Goal: Transaction & Acquisition: Purchase product/service

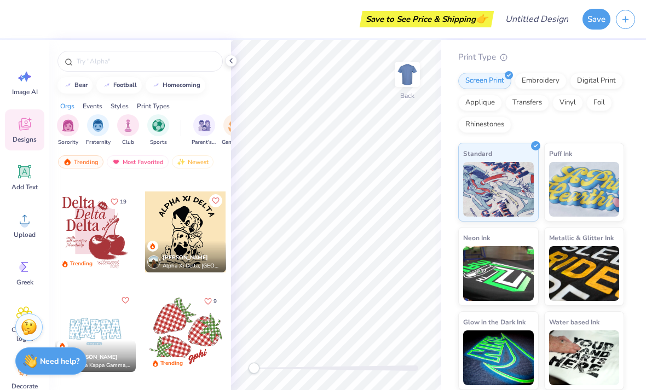
scroll to position [112, 0]
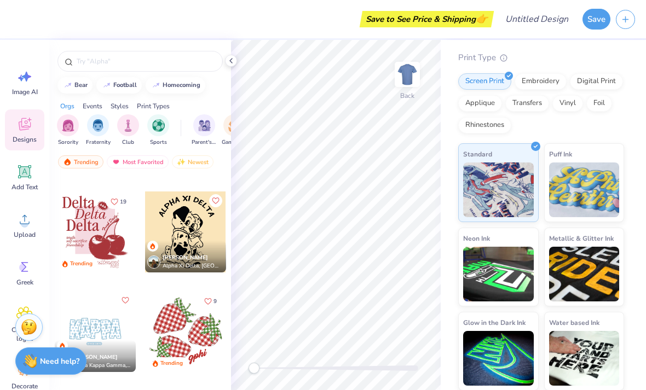
click at [592, 175] on img at bounding box center [584, 190] width 71 height 55
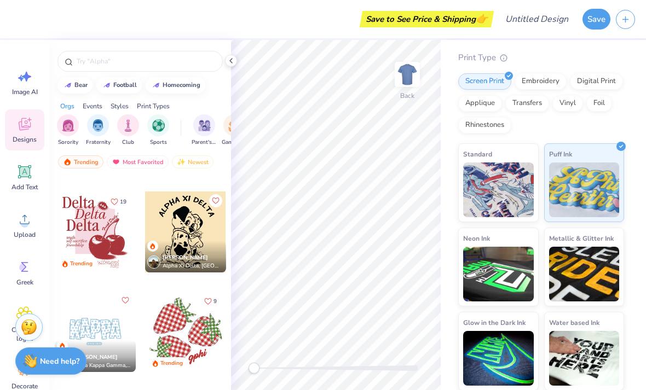
click at [185, 337] on div at bounding box center [185, 331] width 81 height 81
click at [506, 172] on img at bounding box center [498, 190] width 71 height 55
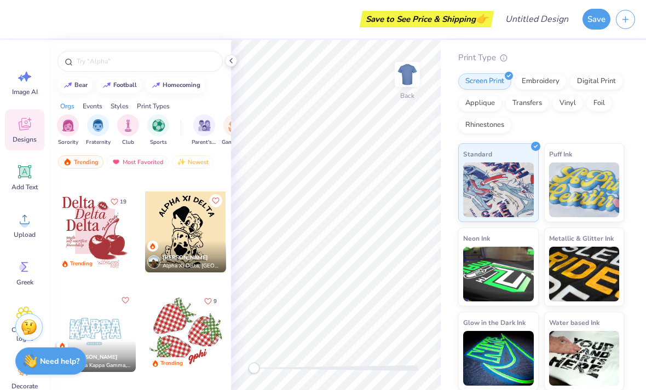
click at [189, 332] on div at bounding box center [185, 331] width 81 height 81
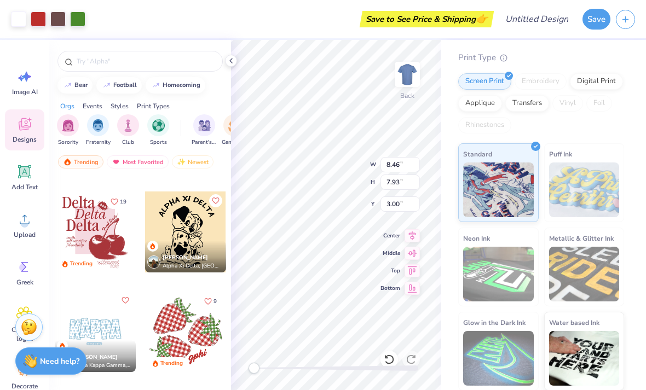
scroll to position [0, 0]
click at [82, 18] on div at bounding box center [77, 18] width 15 height 15
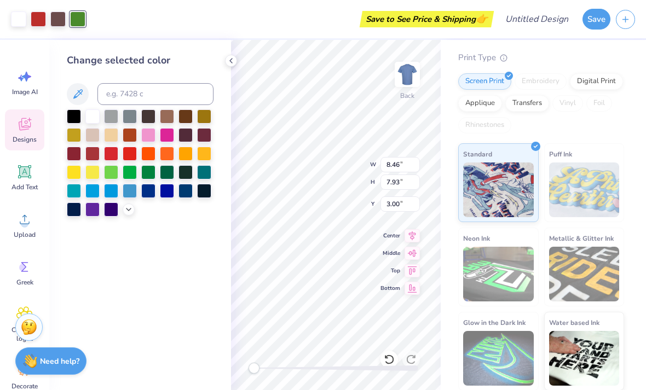
click at [98, 121] on div at bounding box center [92, 117] width 14 height 14
click at [130, 149] on div at bounding box center [130, 154] width 14 height 14
click at [112, 153] on div at bounding box center [111, 154] width 14 height 14
click at [234, 59] on icon at bounding box center [231, 60] width 9 height 9
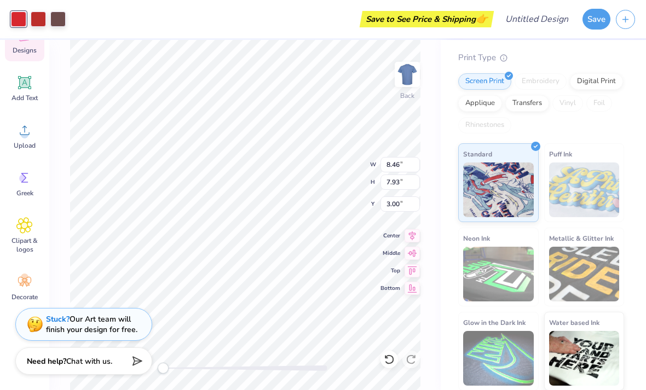
scroll to position [89, 0]
click at [411, 84] on img at bounding box center [407, 75] width 22 height 22
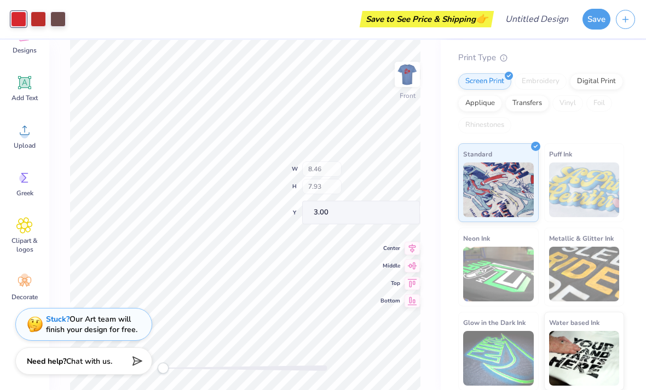
click at [409, 94] on div "Front" at bounding box center [407, 81] width 25 height 39
click at [508, 157] on div "Standard" at bounding box center [498, 182] width 80 height 79
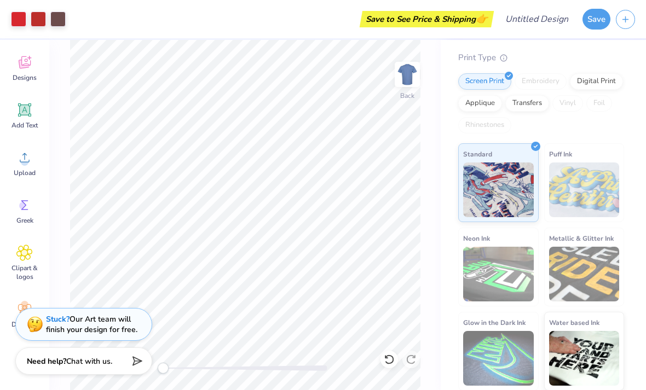
scroll to position [59, 0]
click at [29, 83] on span "Designs" at bounding box center [25, 80] width 24 height 9
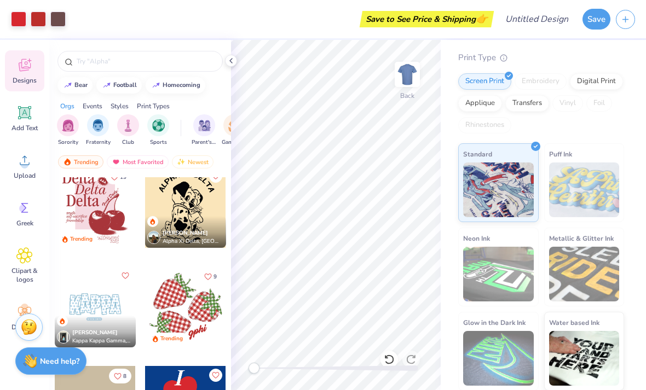
scroll to position [1320, 0]
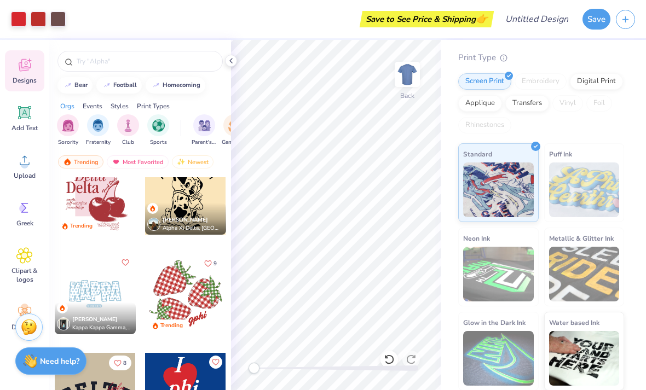
click at [174, 288] on div at bounding box center [185, 294] width 81 height 81
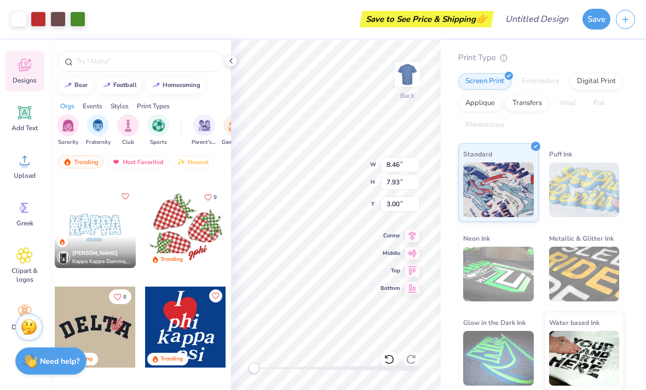
scroll to position [1385, 0]
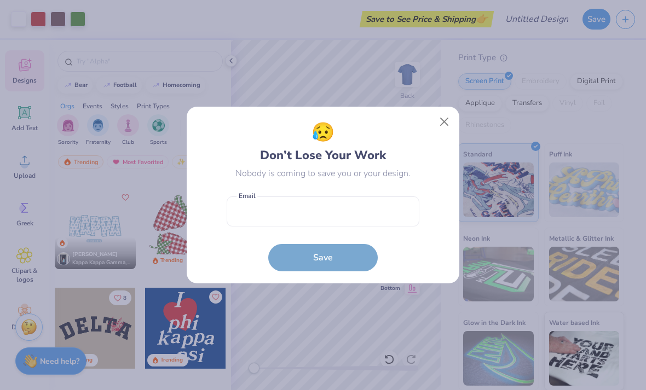
click at [444, 117] on button "Close" at bounding box center [444, 122] width 21 height 21
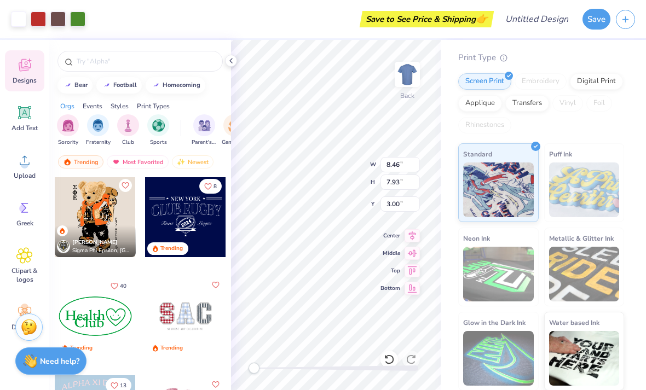
scroll to position [2432, 0]
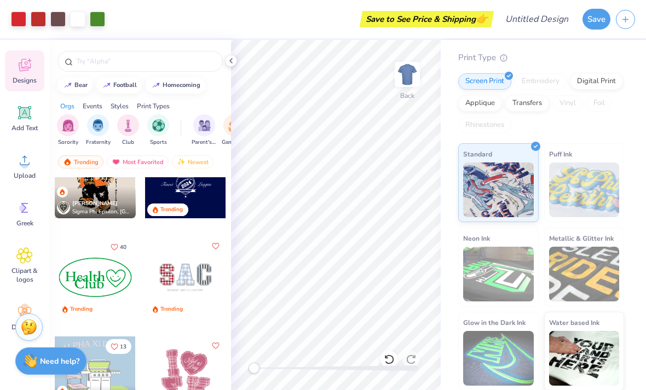
click at [405, 79] on img at bounding box center [407, 75] width 22 height 22
click at [410, 85] on img at bounding box center [407, 75] width 22 height 22
click at [396, 77] on img at bounding box center [407, 75] width 22 height 22
click at [24, 78] on span "Designs" at bounding box center [25, 80] width 24 height 9
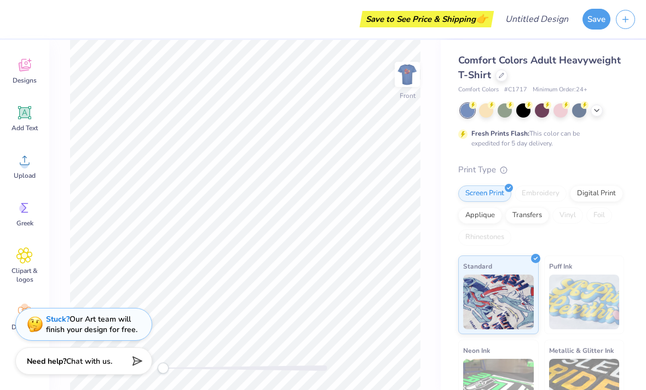
scroll to position [0, 0]
click at [503, 78] on div at bounding box center [502, 76] width 12 height 12
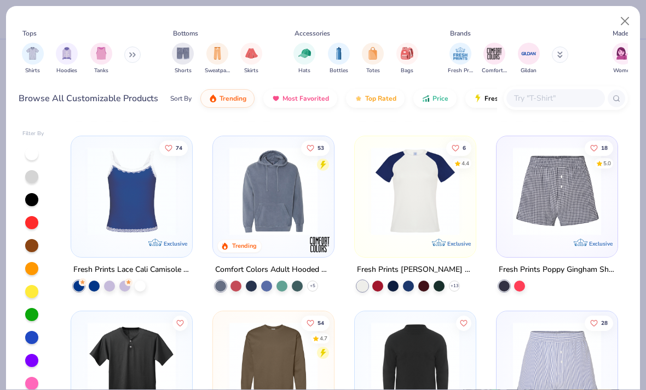
scroll to position [3647, 0]
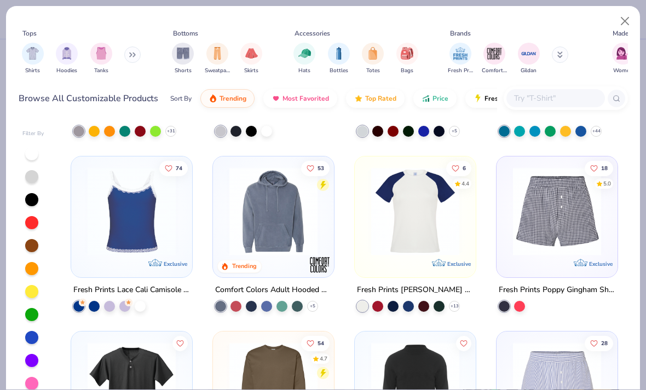
click at [125, 232] on img at bounding box center [131, 212] width 99 height 88
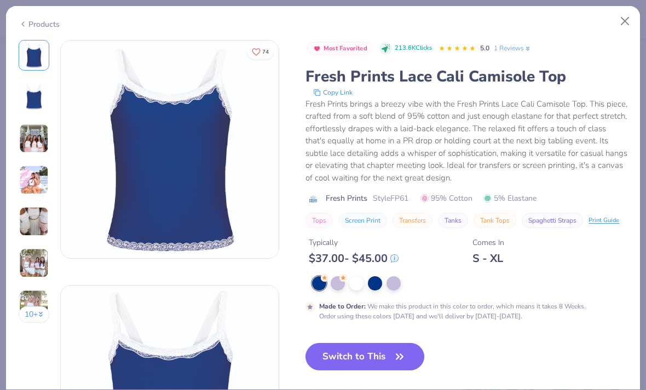
click at [26, 142] on img at bounding box center [34, 139] width 30 height 30
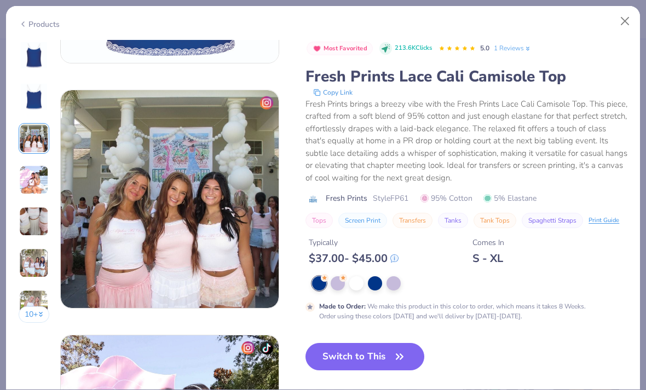
scroll to position [491, 0]
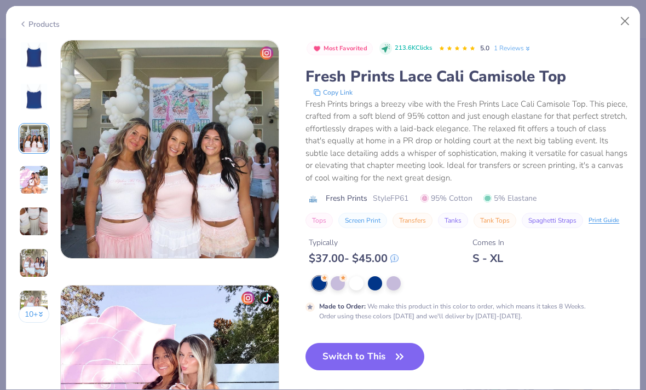
click at [34, 217] on img at bounding box center [34, 222] width 30 height 30
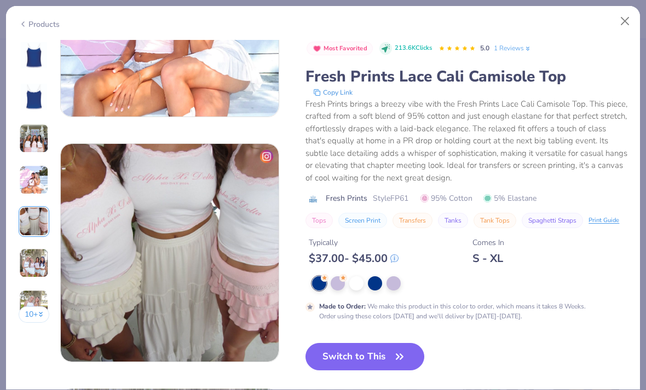
scroll to position [981, 0]
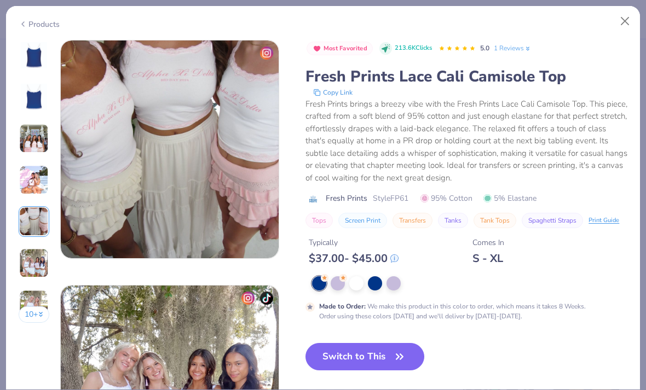
click at [31, 261] on img at bounding box center [34, 264] width 30 height 30
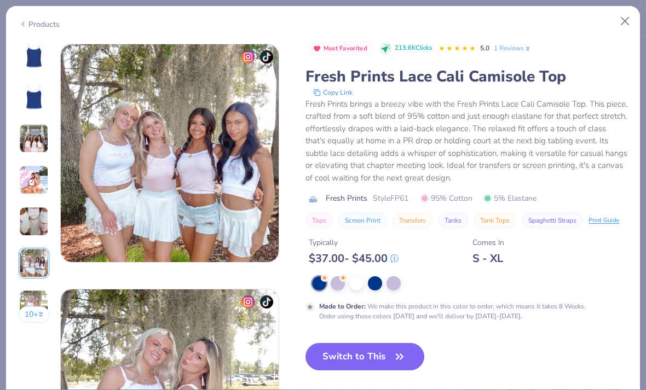
scroll to position [1227, 0]
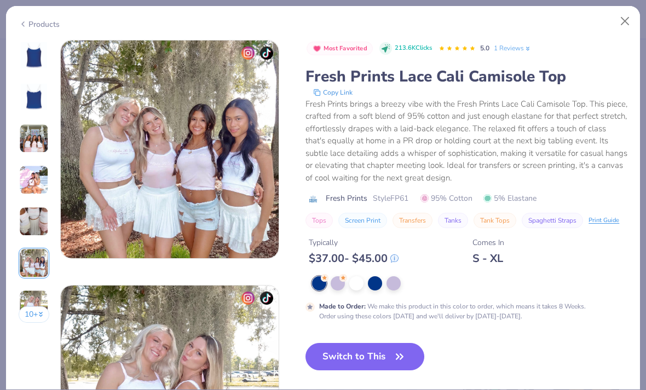
click at [623, 13] on button "Close" at bounding box center [625, 21] width 21 height 21
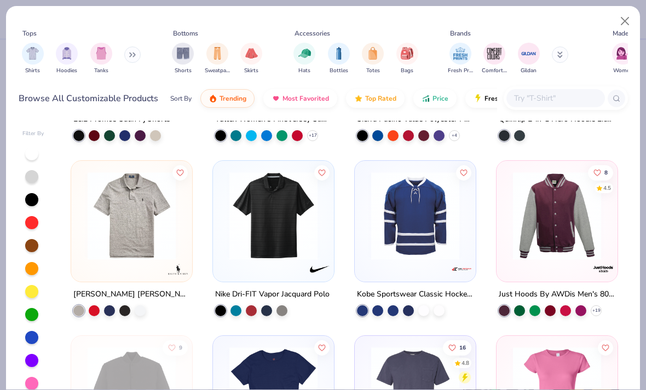
click at [553, 95] on input "text" at bounding box center [555, 98] width 84 height 13
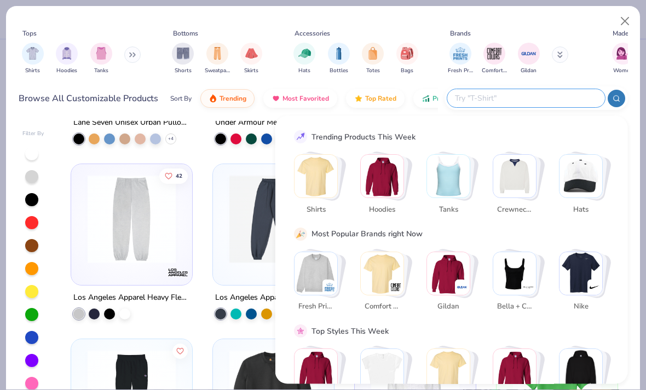
scroll to position [6441, 0]
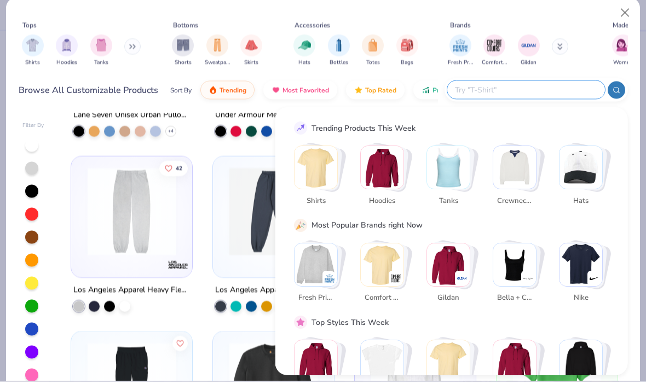
click at [515, 95] on input "text" at bounding box center [525, 98] width 143 height 13
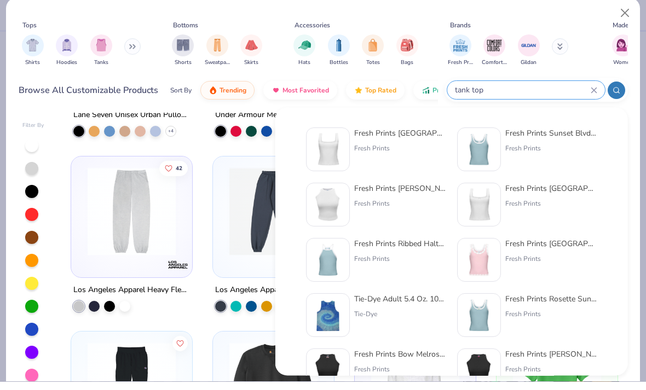
type input "tank top"
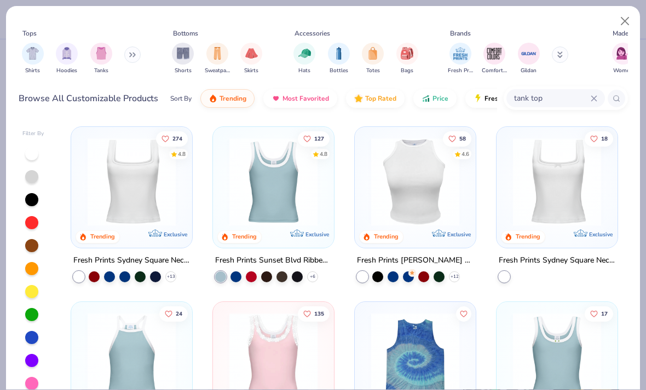
click at [141, 201] on img at bounding box center [131, 182] width 99 height 88
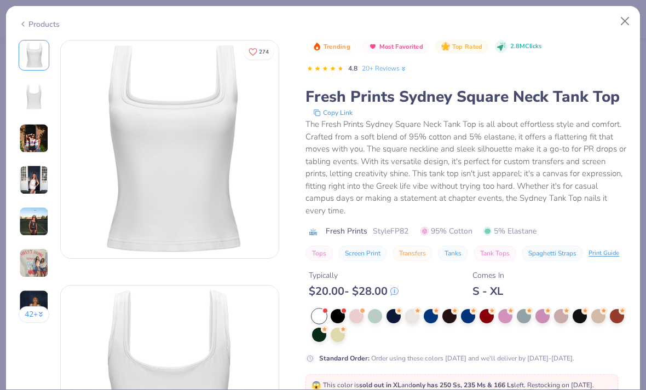
click at [28, 146] on img at bounding box center [34, 139] width 30 height 30
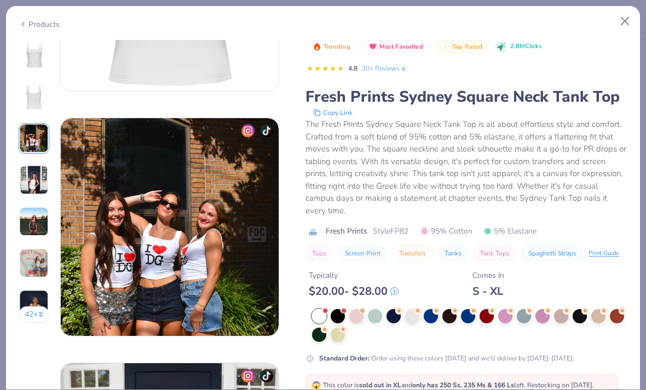
scroll to position [491, 0]
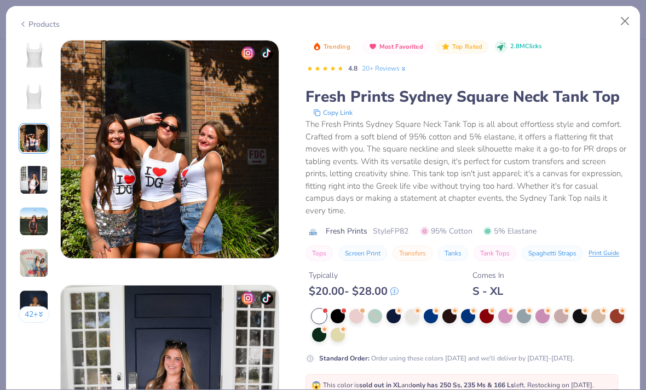
click at [37, 191] on img at bounding box center [34, 180] width 30 height 30
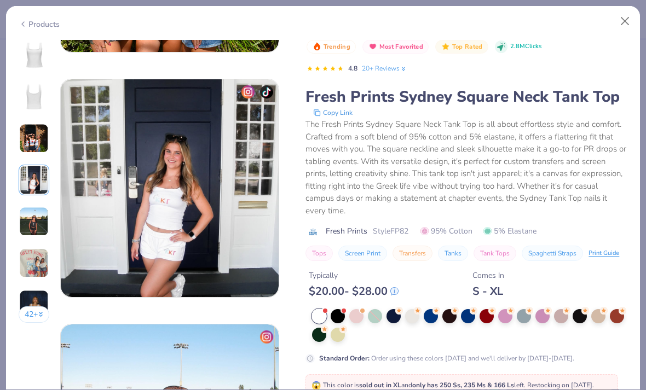
scroll to position [736, 0]
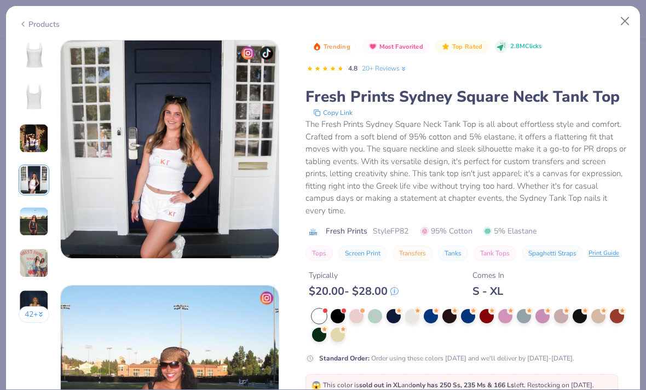
click at [31, 226] on img at bounding box center [34, 222] width 30 height 30
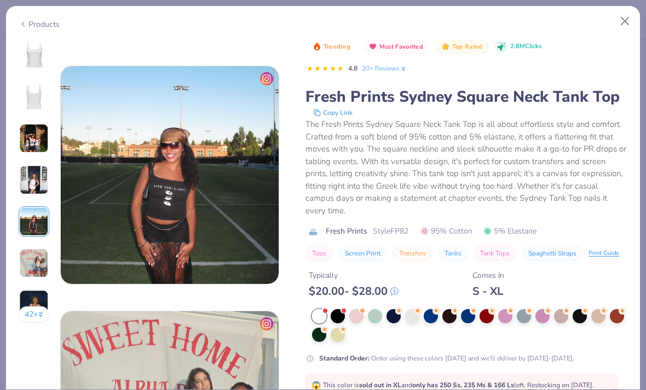
scroll to position [981, 0]
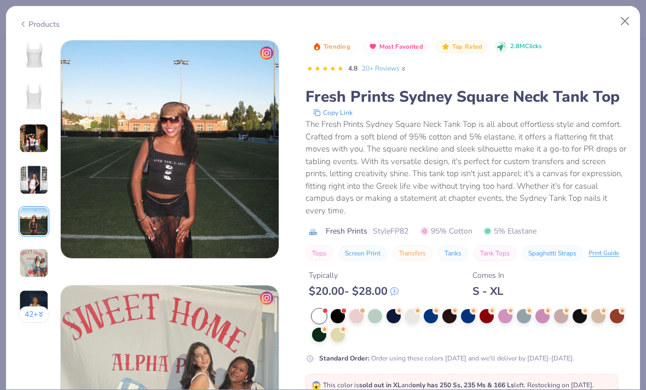
click at [38, 231] on img at bounding box center [34, 222] width 30 height 30
click at [34, 271] on img at bounding box center [34, 264] width 30 height 30
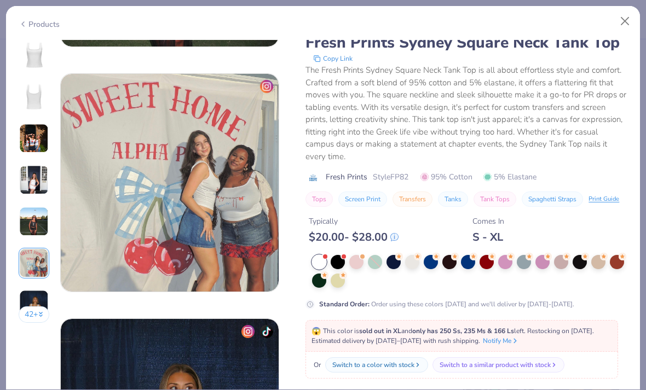
scroll to position [1227, 0]
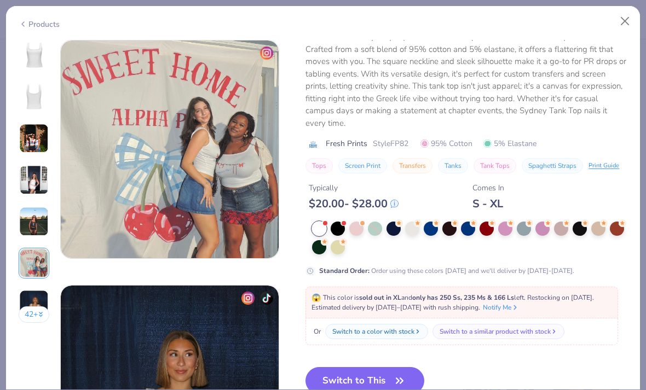
click at [38, 297] on img at bounding box center [34, 305] width 30 height 30
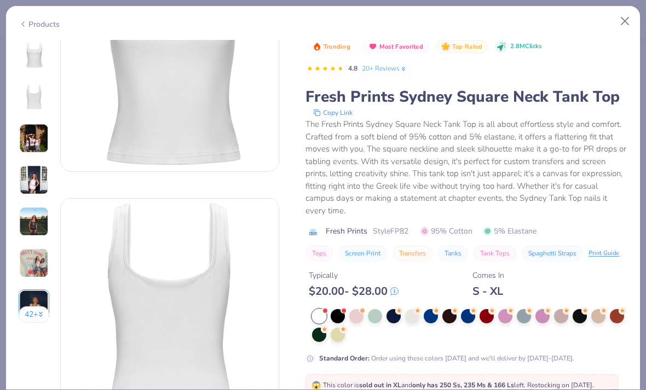
scroll to position [88, 0]
click at [355, 309] on div at bounding box center [356, 316] width 14 height 14
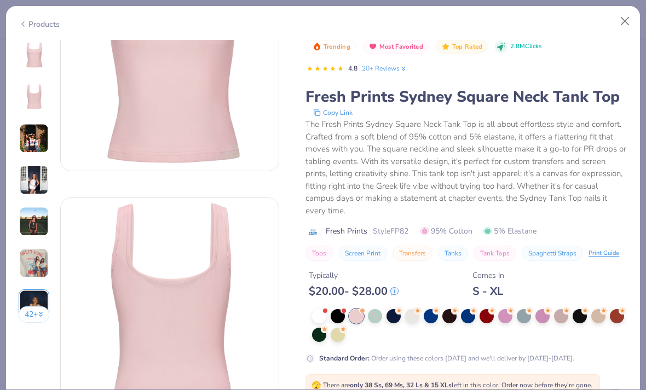
click at [505, 310] on div at bounding box center [505, 316] width 14 height 14
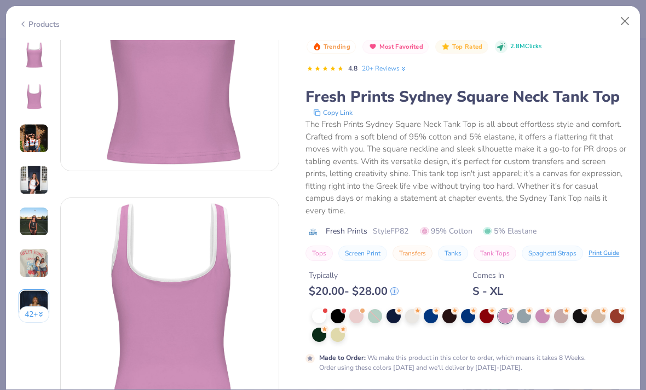
click at [546, 312] on div at bounding box center [543, 316] width 14 height 14
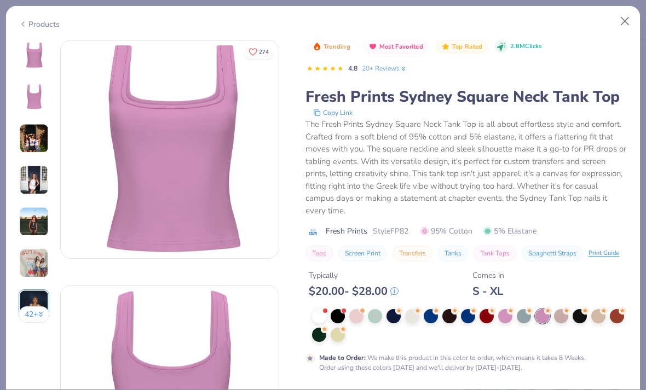
click at [321, 309] on div at bounding box center [319, 316] width 14 height 14
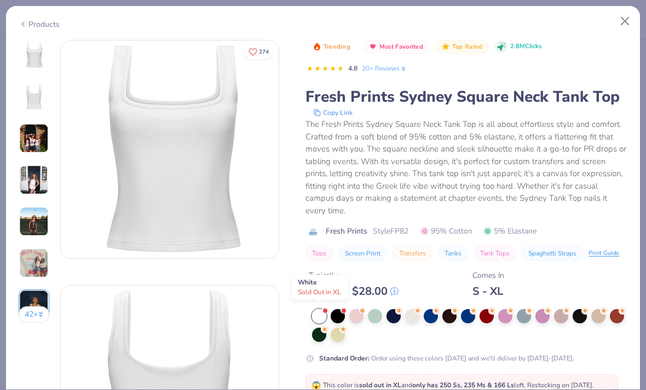
click at [621, 20] on button "Close" at bounding box center [625, 21] width 21 height 21
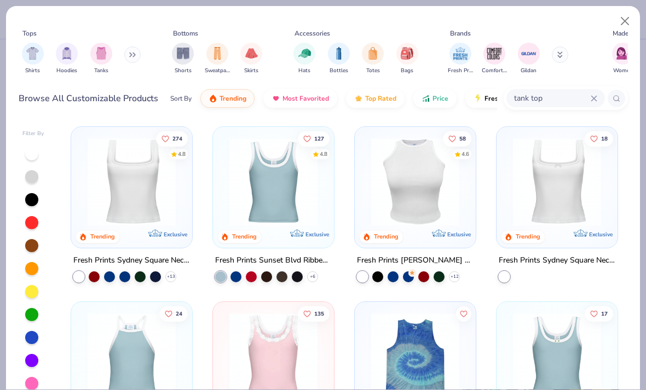
click at [509, 277] on div at bounding box center [504, 277] width 11 height 11
click at [629, 13] on button "Close" at bounding box center [625, 21] width 21 height 21
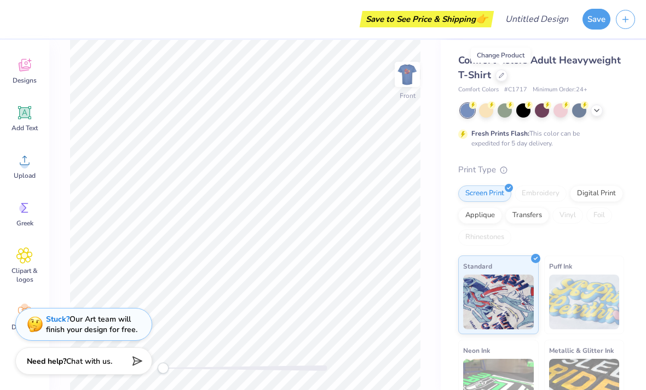
click at [505, 77] on div at bounding box center [502, 76] width 12 height 12
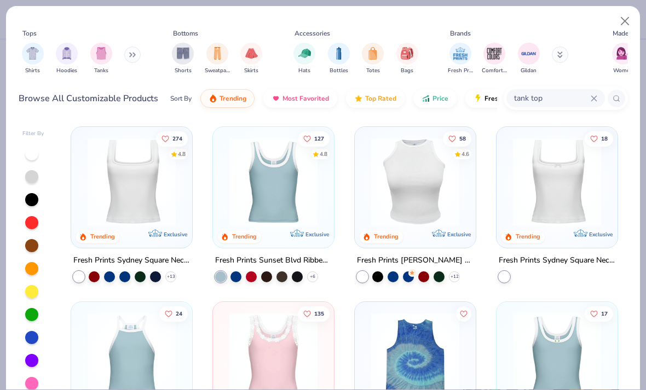
click at [126, 177] on img at bounding box center [131, 182] width 99 height 88
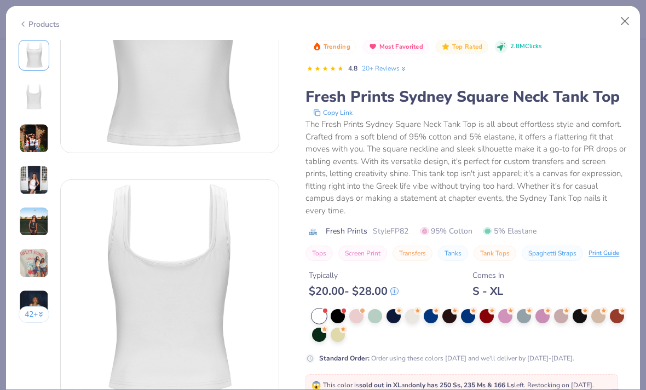
scroll to position [110, 0]
click at [375, 315] on div at bounding box center [375, 316] width 14 height 14
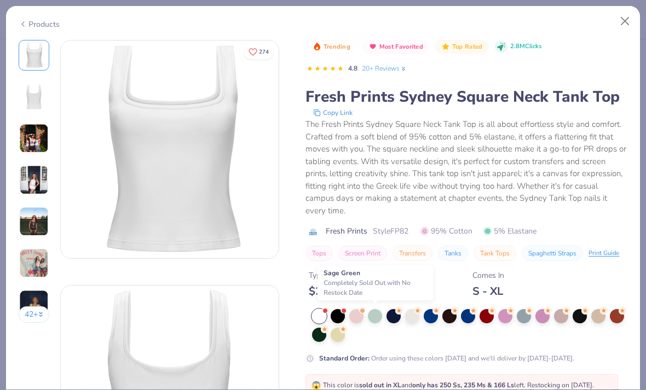
scroll to position [0, 0]
click at [320, 314] on div at bounding box center [319, 316] width 14 height 14
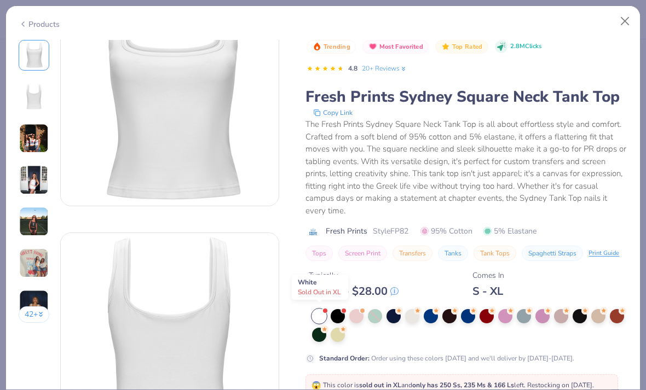
scroll to position [76, 0]
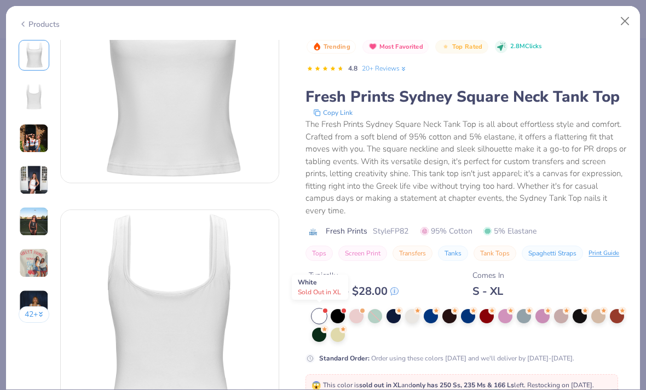
click at [327, 308] on span at bounding box center [325, 311] width 6 height 6
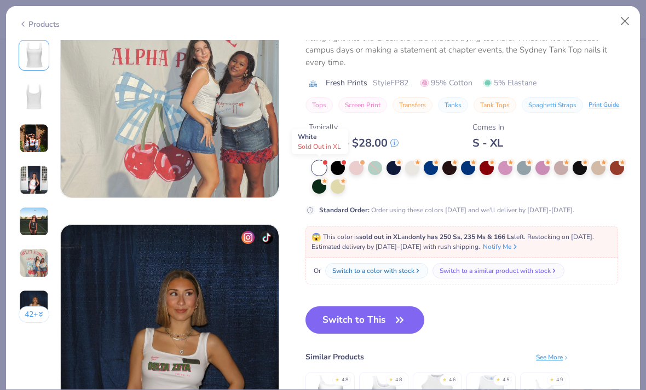
scroll to position [1288, 0]
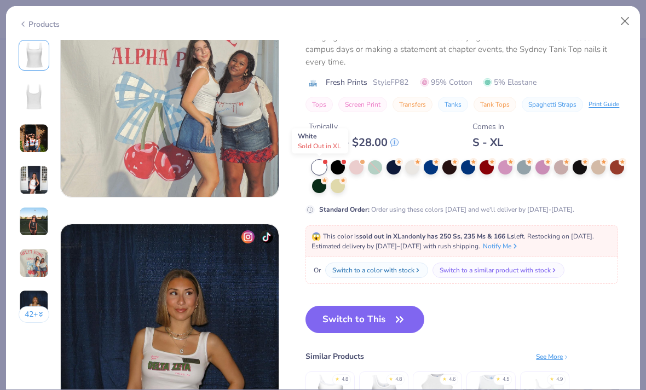
click at [362, 333] on button "Switch to This" at bounding box center [365, 319] width 119 height 27
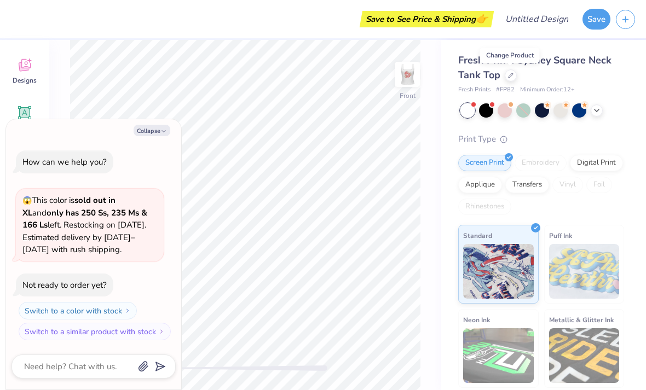
click at [157, 136] on button "Collapse" at bounding box center [152, 130] width 37 height 11
type textarea "x"
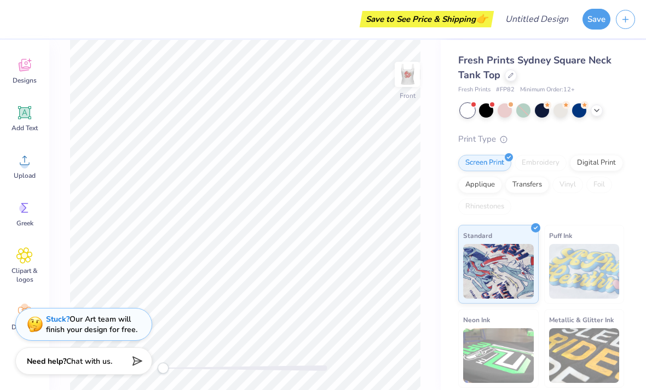
click at [21, 74] on div "Designs" at bounding box center [24, 70] width 39 height 41
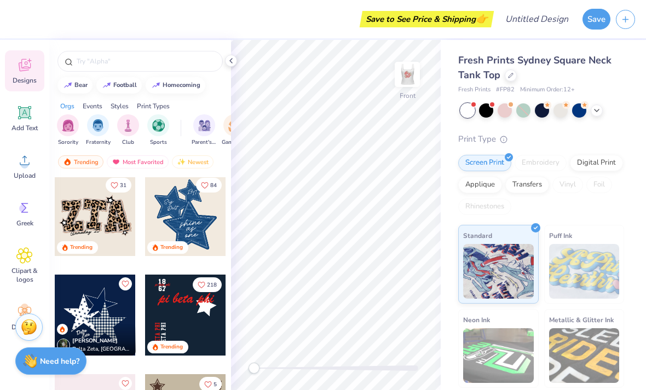
scroll to position [861, 0]
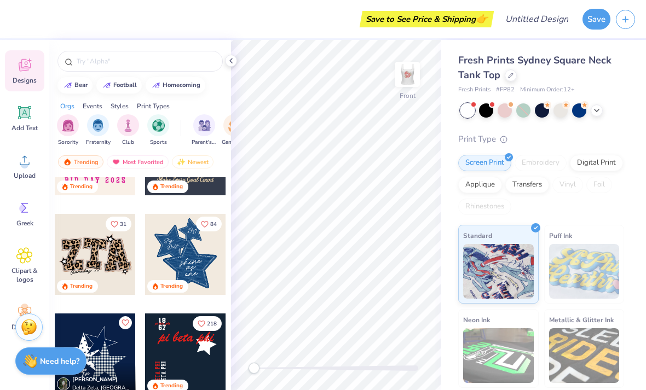
click at [108, 250] on div at bounding box center [95, 254] width 81 height 81
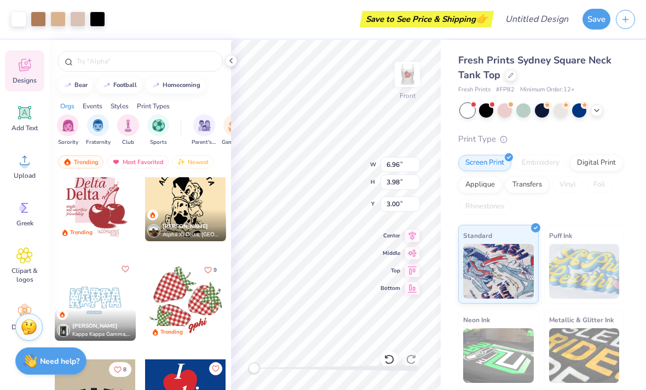
scroll to position [1299, 0]
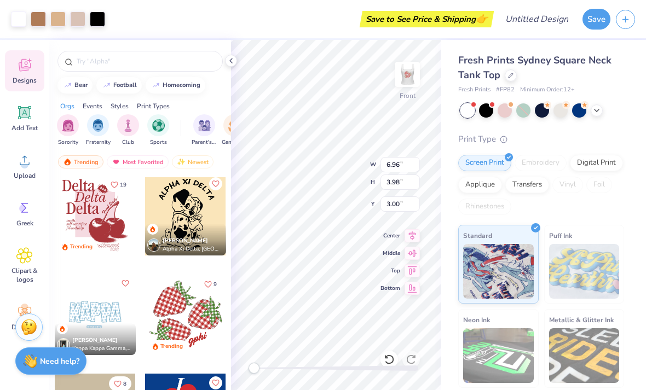
click at [86, 212] on div at bounding box center [95, 215] width 81 height 81
type input "5.58"
type input "6.13"
type input "6.96"
type input "3.98"
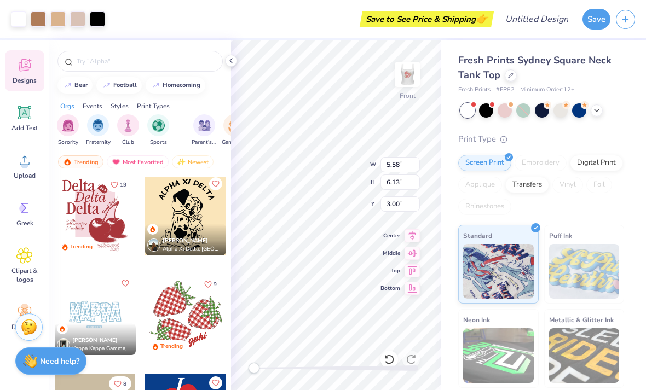
type input "0.50"
type input "5.58"
type input "6.13"
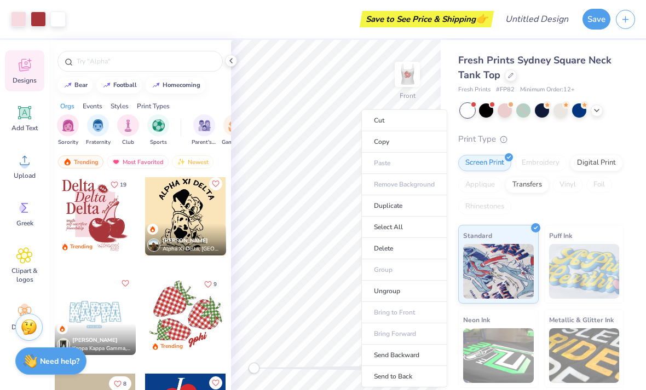
click at [630, 109] on div "Fresh Prints Sydney Square Neck Tank Top Fresh Prints # FP82 Minimum Order: 12 …" at bounding box center [543, 256] width 205 height 433
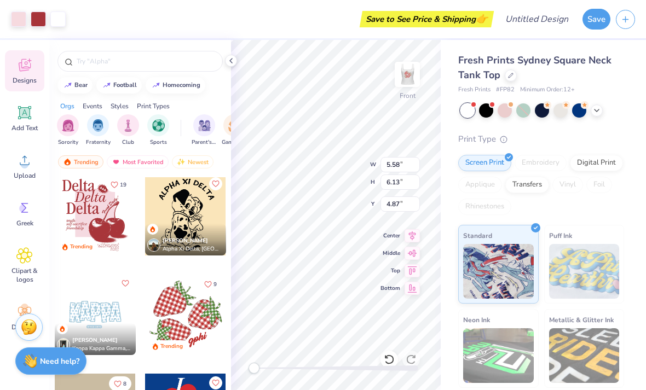
click at [384, 355] on icon at bounding box center [389, 359] width 11 height 11
click at [388, 339] on div "Undo" at bounding box center [389, 336] width 28 height 15
click at [389, 360] on icon at bounding box center [389, 359] width 11 height 11
type input "3.00"
click at [388, 362] on icon at bounding box center [389, 359] width 11 height 11
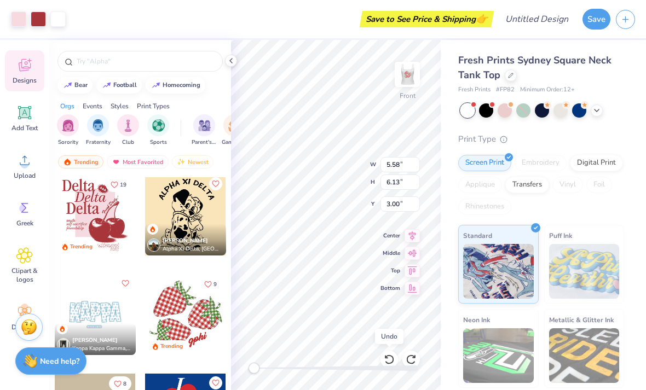
type input "6.96"
type input "3.98"
type input "0.50"
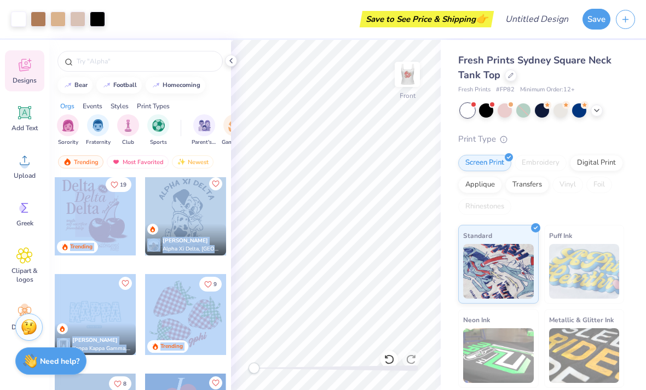
click at [626, 133] on div "Fresh Prints Sydney Square Neck Tank Top Fresh Prints # FP82 Minimum Order: 12 …" at bounding box center [543, 256] width 205 height 433
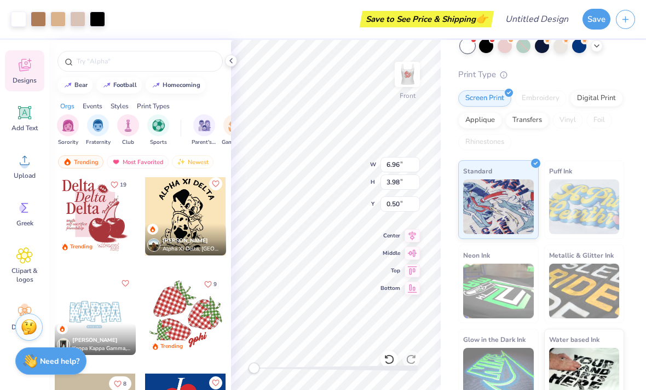
scroll to position [65, 0]
click at [25, 125] on span "Add Text" at bounding box center [24, 128] width 26 height 9
type input "4.02"
type input "1.16"
type input "5.17"
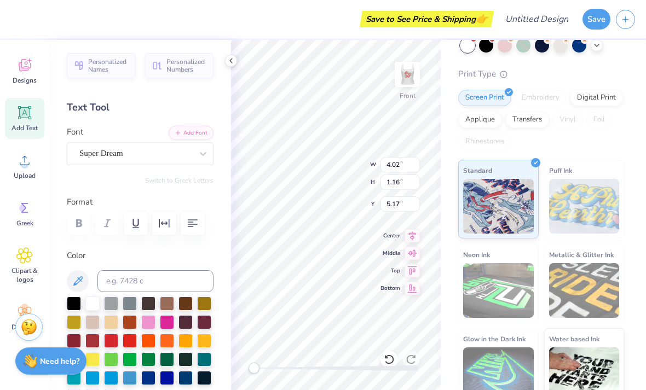
click at [20, 75] on div "Designs" at bounding box center [24, 70] width 39 height 41
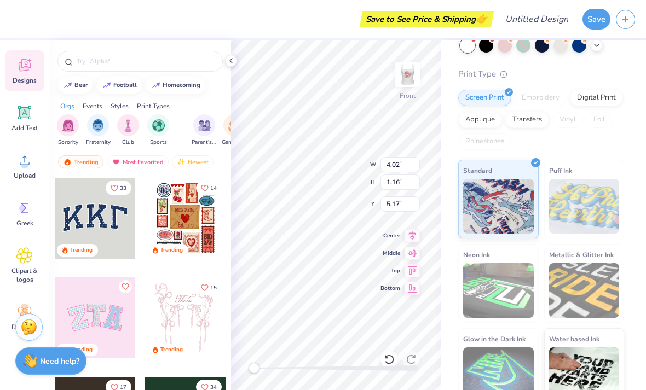
click at [389, 358] on icon at bounding box center [389, 359] width 11 height 11
type input "6.96"
type input "3.98"
type input "0.50"
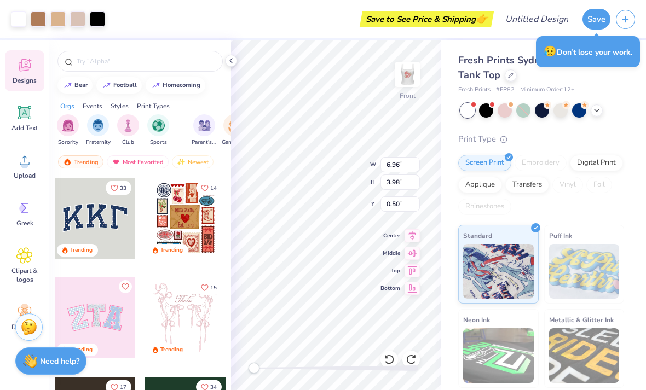
scroll to position [0, 0]
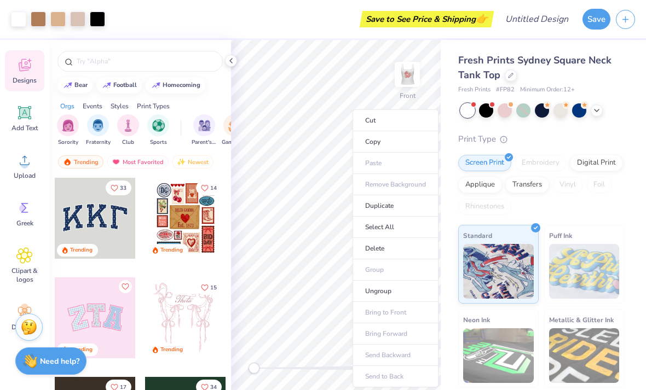
click at [634, 114] on div "Fresh Prints Sydney Square Neck Tank Top Fresh Prints # FP82 Minimum Order: 12 …" at bounding box center [543, 256] width 205 height 433
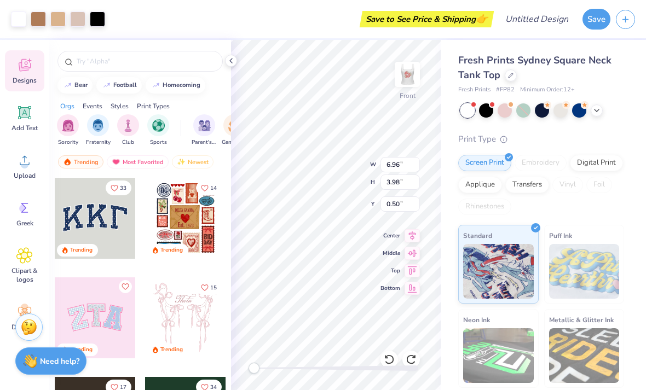
click at [21, 212] on icon at bounding box center [24, 208] width 16 height 16
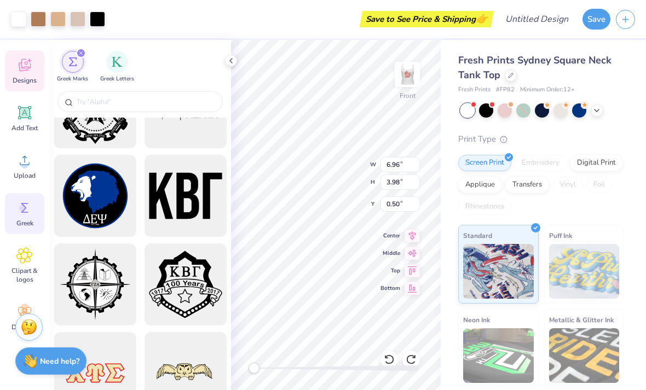
scroll to position [1561, 0]
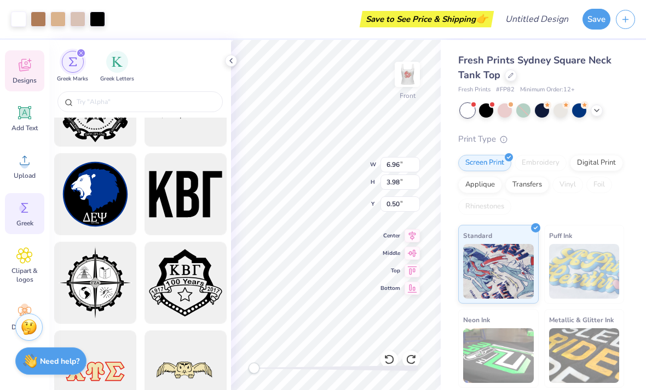
click at [25, 85] on span "Designs" at bounding box center [25, 80] width 24 height 9
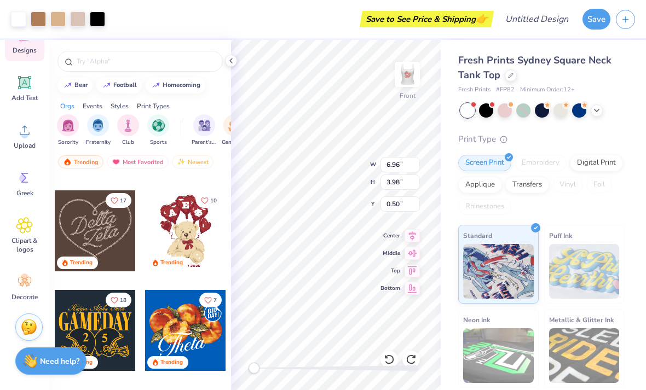
scroll to position [0, 0]
click at [22, 187] on div "Greek" at bounding box center [24, 183] width 39 height 41
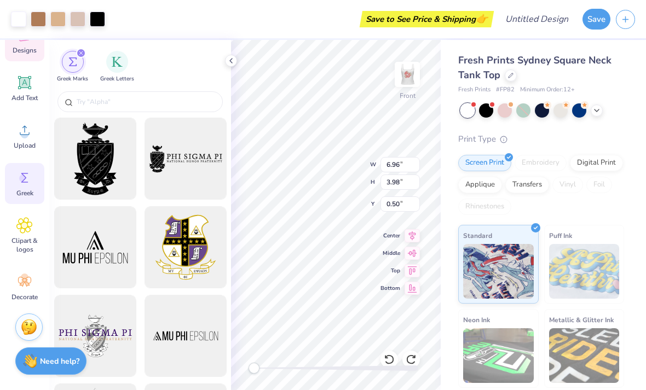
click at [147, 106] on input "text" at bounding box center [146, 101] width 140 height 11
click at [119, 60] on img "filter for Greek Letters" at bounding box center [117, 61] width 11 height 11
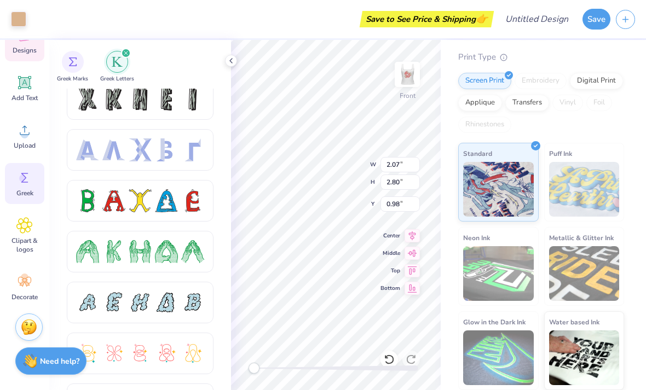
scroll to position [82, 0]
click at [70, 65] on img "filter for Greek Marks" at bounding box center [72, 61] width 9 height 9
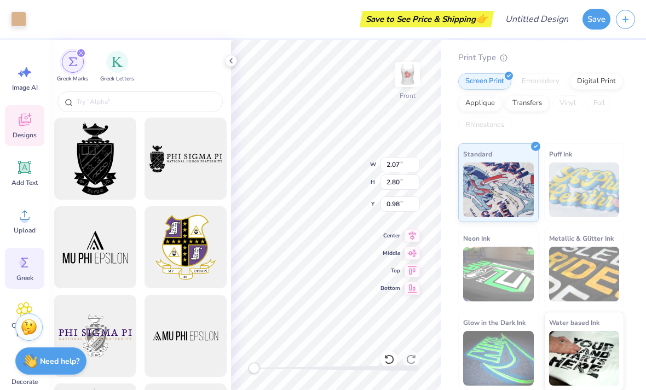
scroll to position [3, 0]
click at [26, 122] on icon at bounding box center [24, 121] width 16 height 16
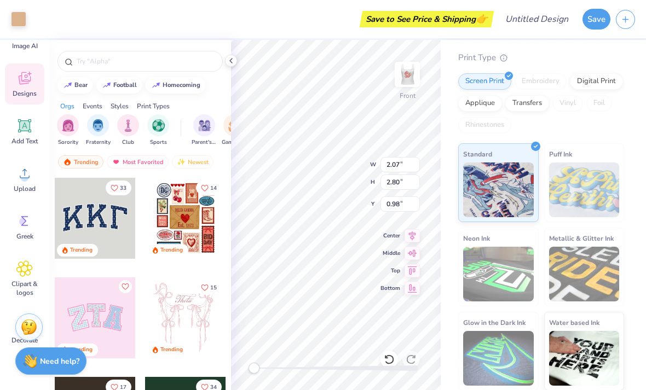
scroll to position [45, 0]
click at [18, 231] on div "Greek" at bounding box center [24, 227] width 39 height 41
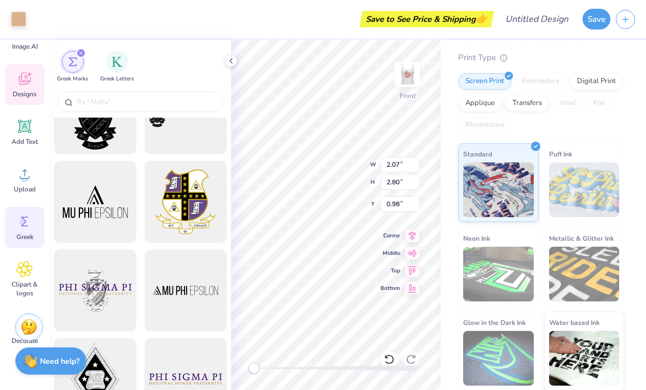
scroll to position [48, 0]
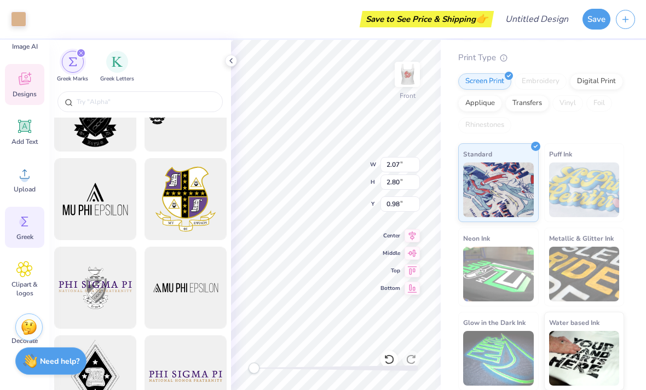
click at [124, 75] on span "Greek Letters" at bounding box center [117, 79] width 34 height 8
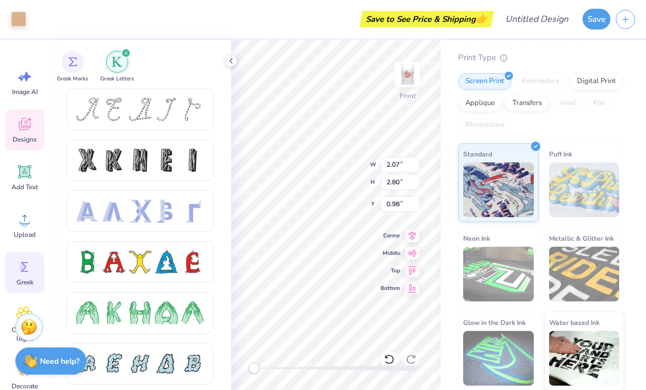
scroll to position [0, 0]
click at [29, 139] on span "Designs" at bounding box center [25, 139] width 24 height 9
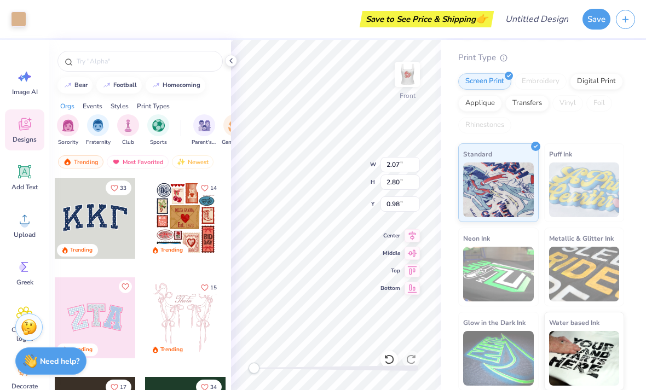
click at [116, 67] on input "text" at bounding box center [146, 61] width 140 height 11
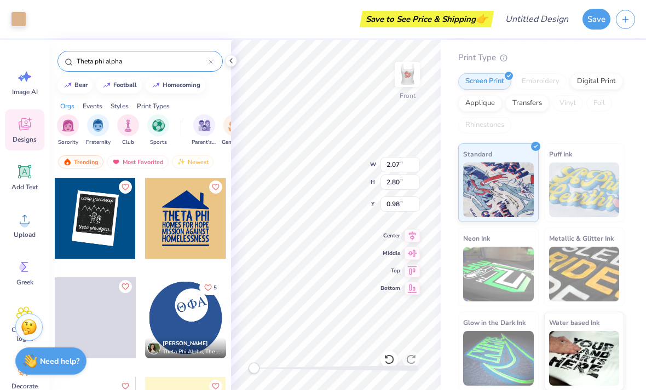
type input "Theta phi alpha"
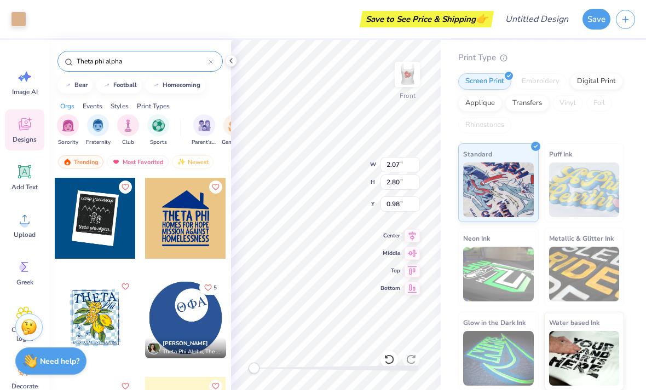
click at [105, 316] on div at bounding box center [95, 318] width 81 height 81
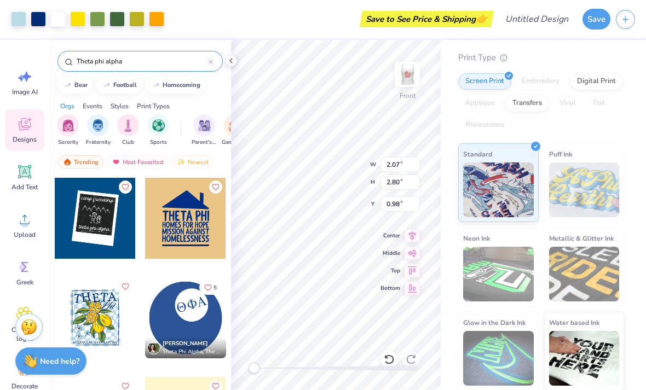
type textarea "x"
type input "6.71"
type input "7.98"
type input "3.00"
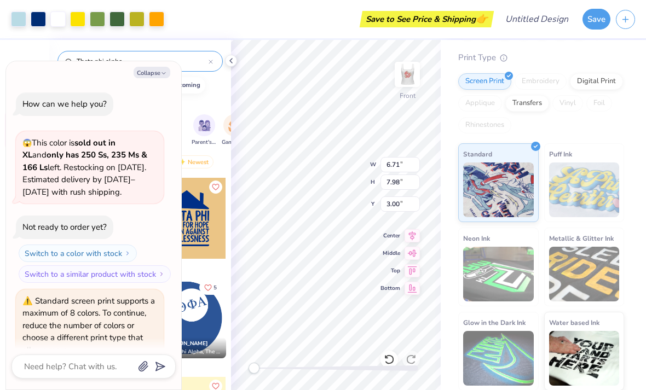
scroll to position [48, 0]
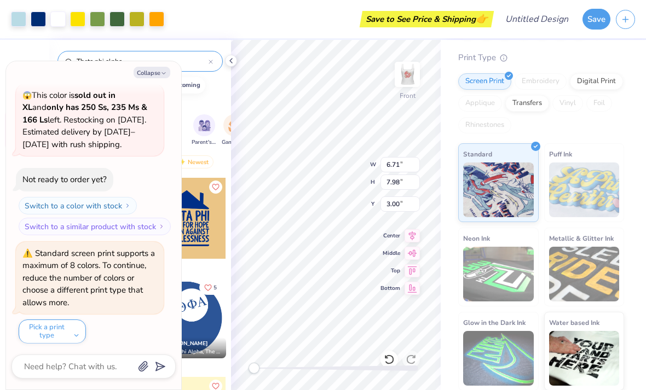
click at [155, 69] on button "Collapse" at bounding box center [152, 72] width 37 height 11
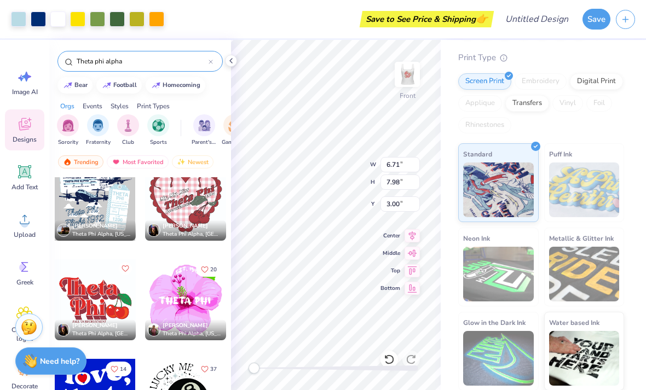
scroll to position [1211, 0]
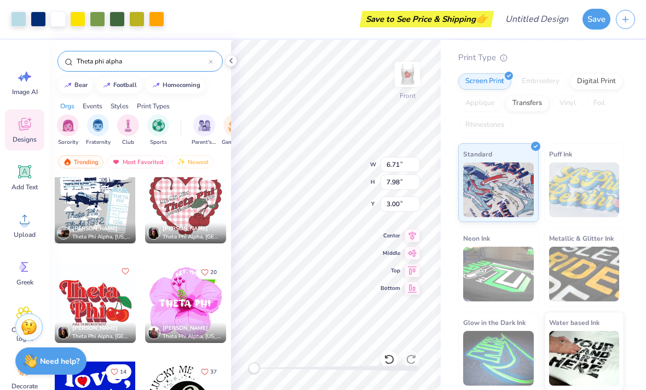
click at [199, 313] on div at bounding box center [185, 302] width 81 height 81
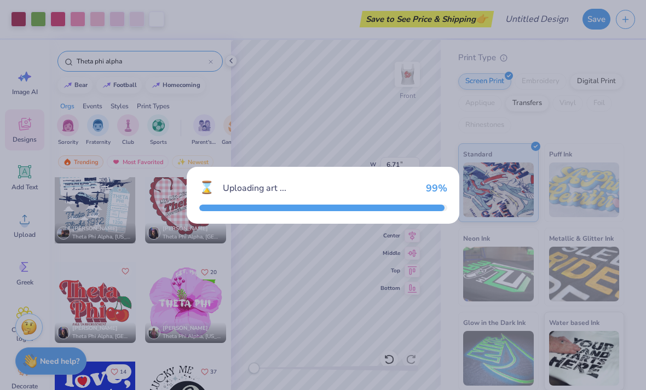
type textarea "x"
type input "6.96"
type input "6.74"
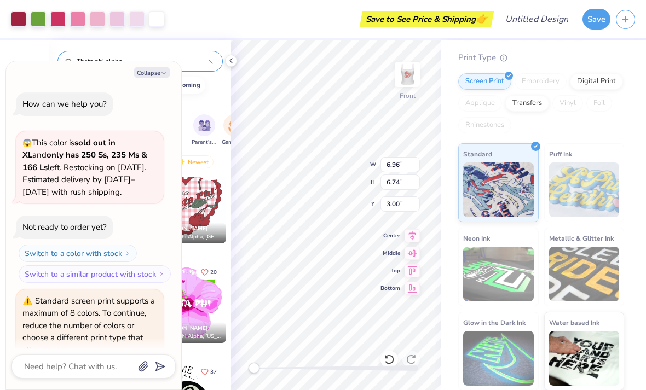
scroll to position [155, 0]
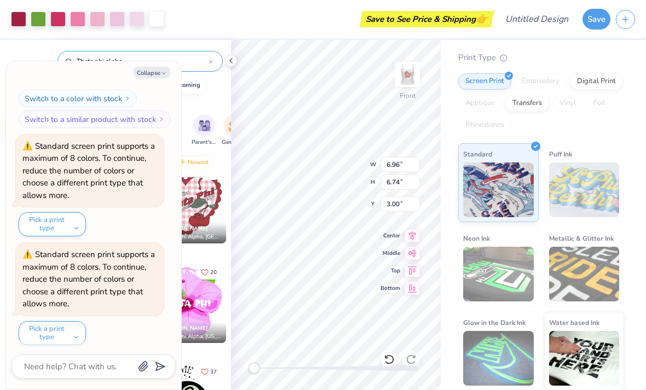
type textarea "x"
type input "2.07"
type input "2.80"
type input "0.98"
click at [385, 356] on icon at bounding box center [389, 359] width 11 height 11
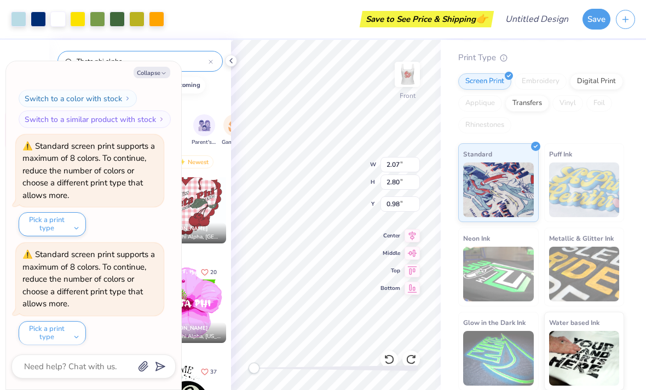
type textarea "x"
type input "6.71"
type input "7.98"
type input "3.00"
click at [260, 364] on div "Accessibility label" at bounding box center [254, 368] width 11 height 11
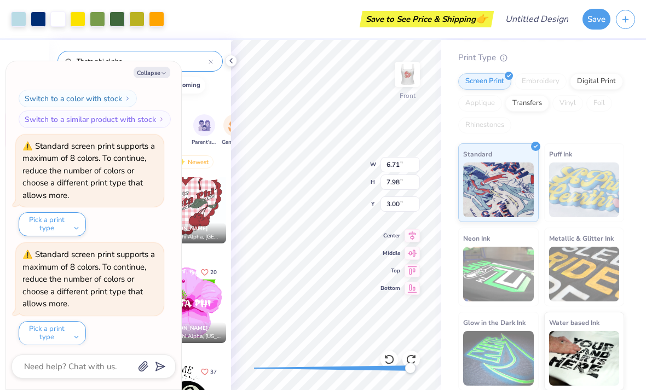
scroll to position [221, 0]
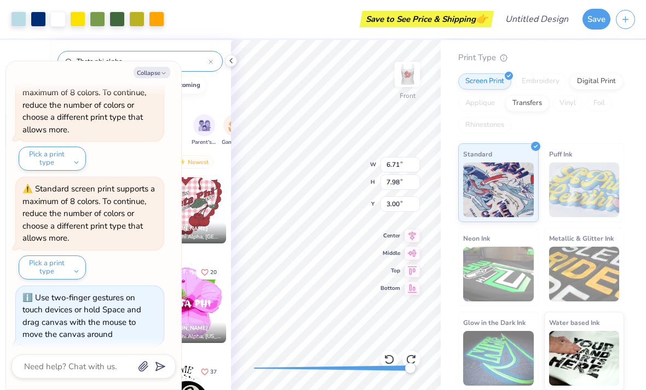
click at [389, 356] on icon at bounding box center [388, 360] width 9 height 10
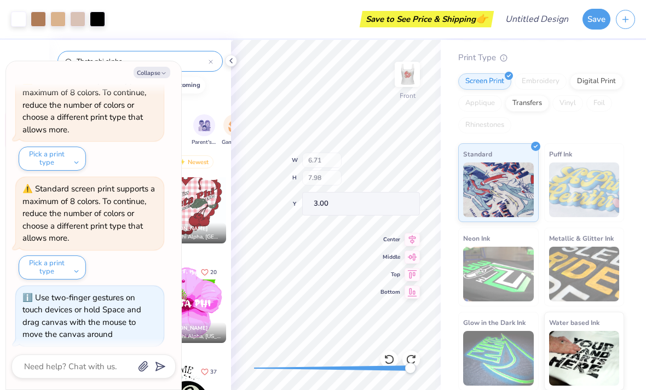
scroll to position [328, 0]
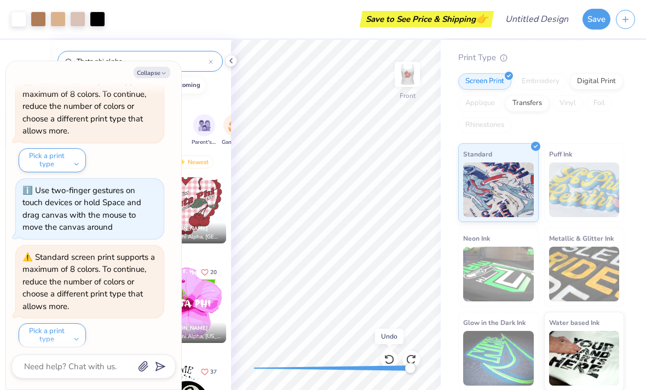
click at [390, 355] on icon at bounding box center [389, 359] width 11 height 11
click at [405, 353] on div at bounding box center [411, 360] width 18 height 18
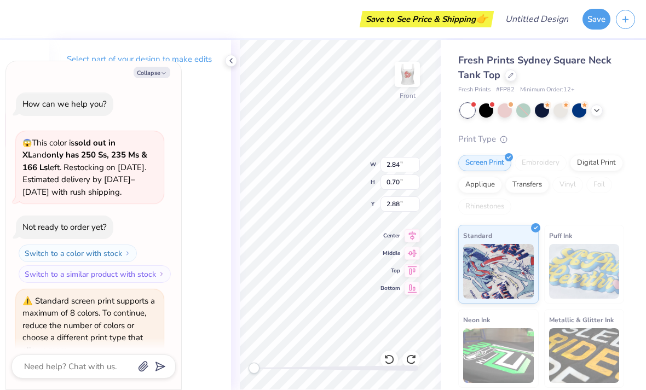
type textarea "x"
